Goal: Transaction & Acquisition: Purchase product/service

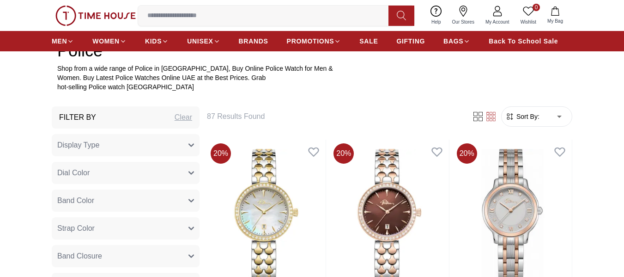
scroll to position [182, 0]
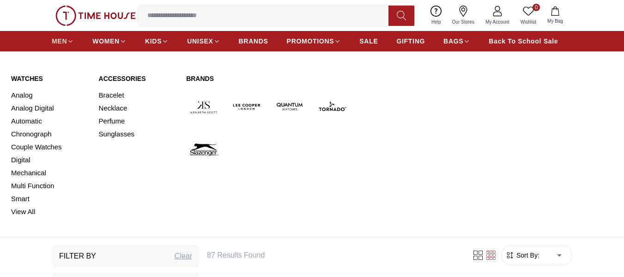
click at [61, 41] on span "MEN" at bounding box center [59, 40] width 15 height 9
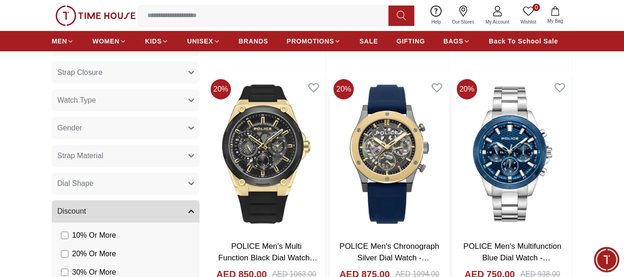
scroll to position [554, 0]
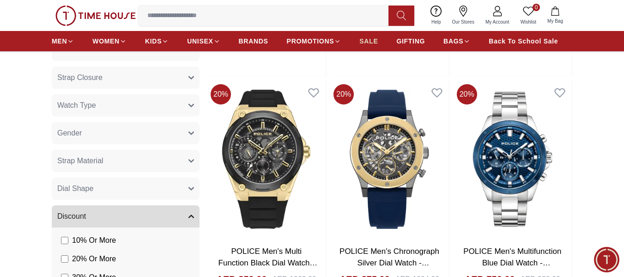
click at [368, 39] on span "SALE" at bounding box center [368, 40] width 18 height 9
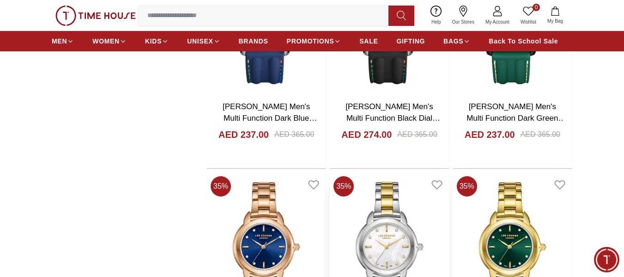
scroll to position [1477, 0]
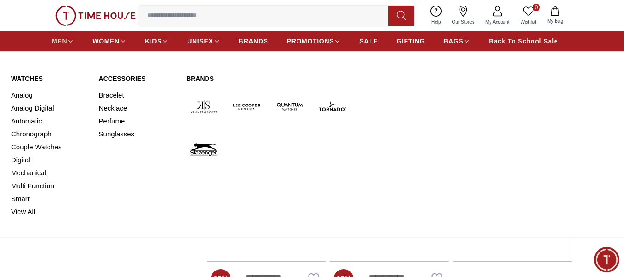
click at [60, 40] on span "MEN" at bounding box center [59, 40] width 15 height 9
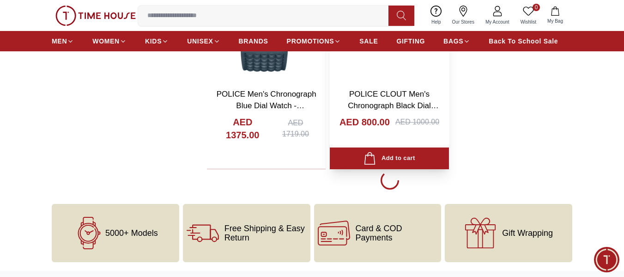
scroll to position [1708, 0]
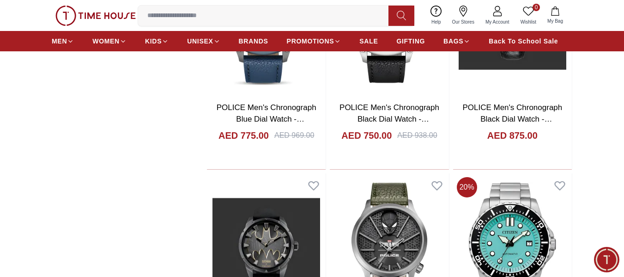
scroll to position [1939, 0]
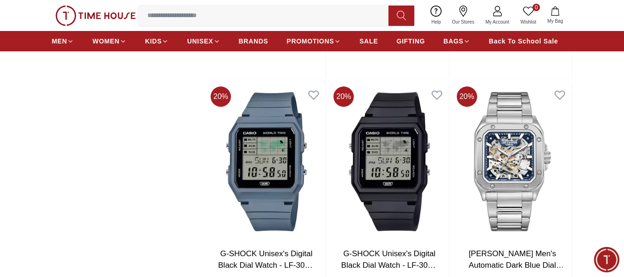
scroll to position [2493, 0]
